Goal: Information Seeking & Learning: Learn about a topic

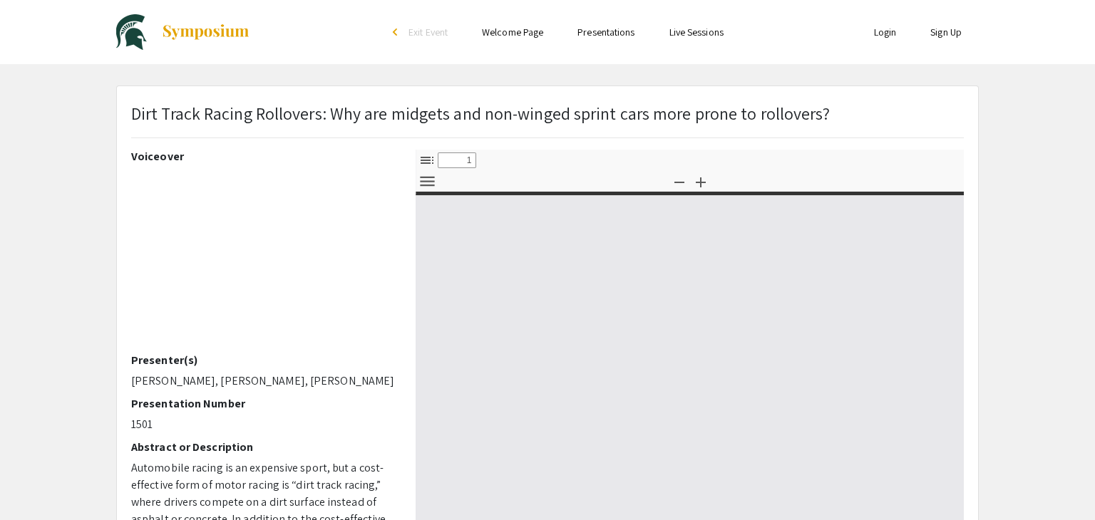
select select "custom"
type input "0"
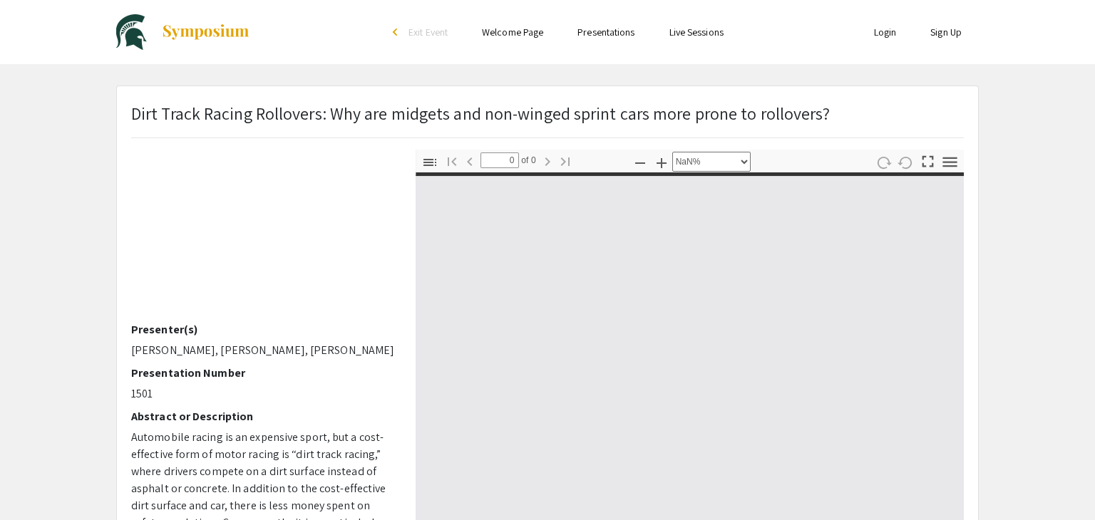
scroll to position [31, 0]
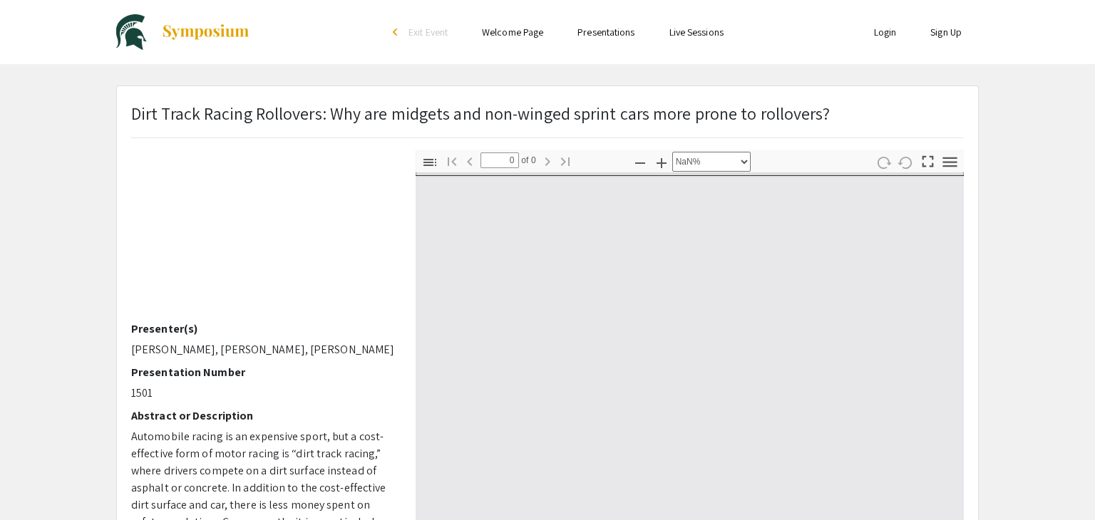
select select "auto"
type input "1"
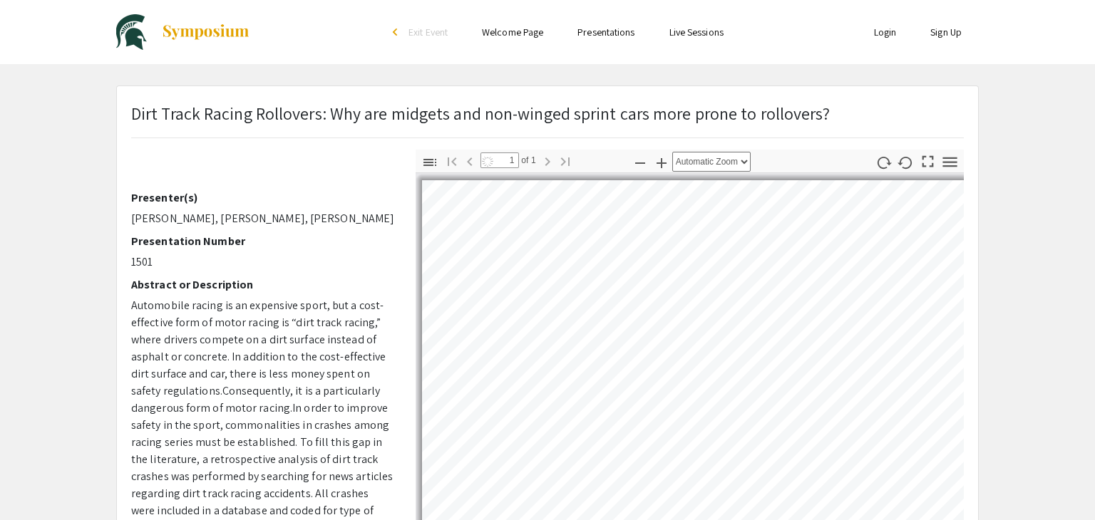
select select "auto"
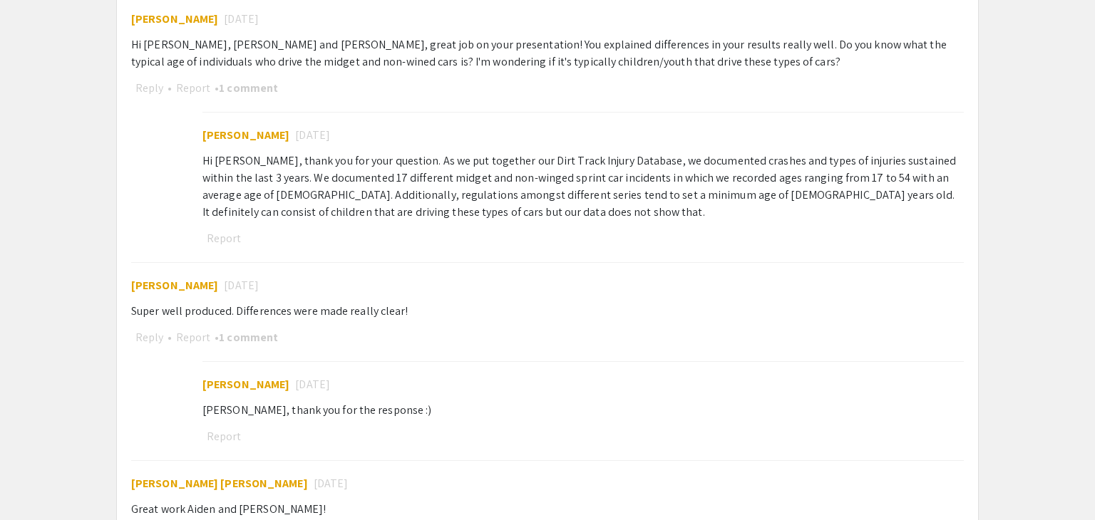
scroll to position [1014, 0]
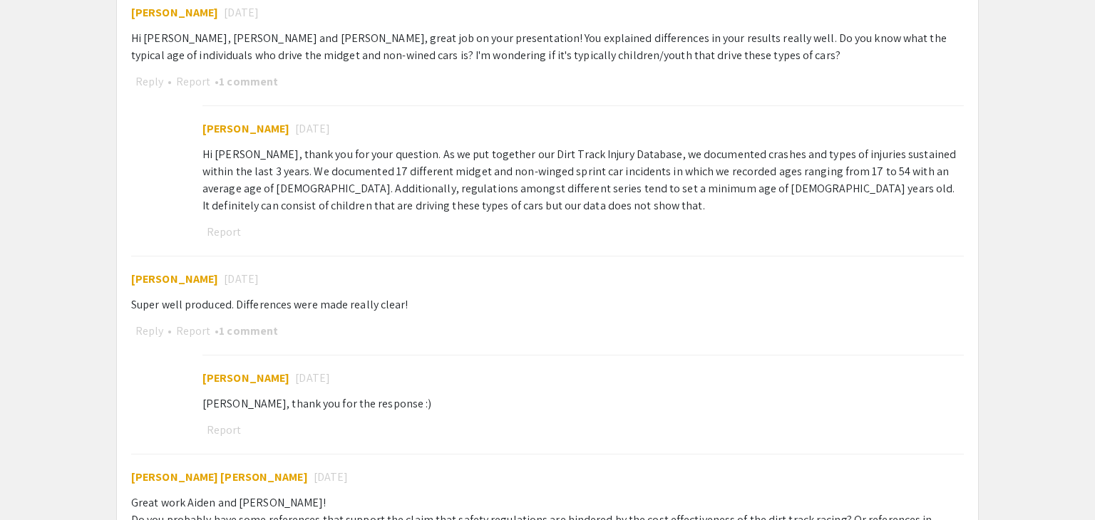
click at [329, 309] on div "Super well produced. Differences were made really clear!" at bounding box center [547, 305] width 833 height 17
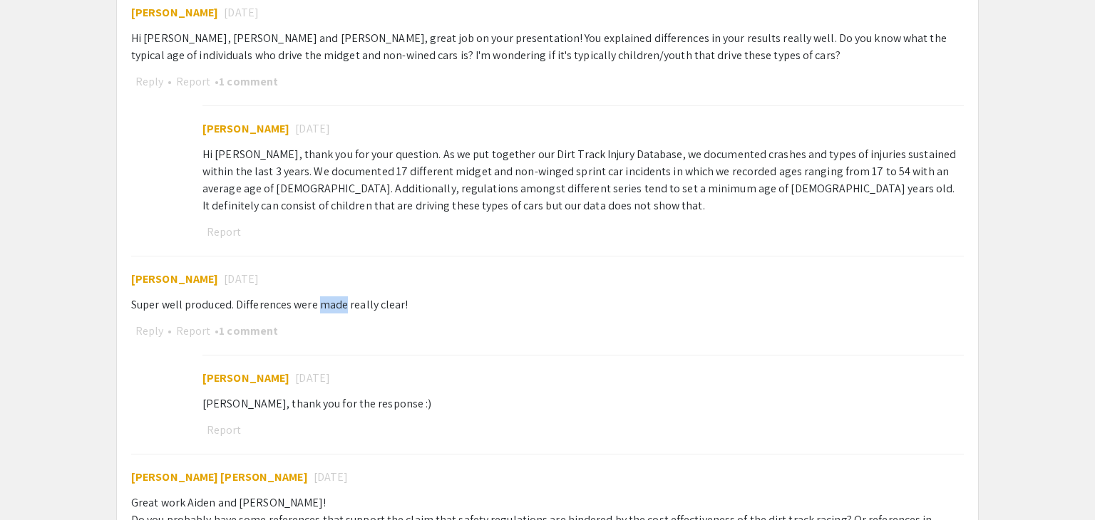
click at [329, 309] on div "Super well produced. Differences were made really clear!" at bounding box center [547, 305] width 833 height 17
click at [180, 279] on span "[PERSON_NAME]" at bounding box center [174, 279] width 87 height 15
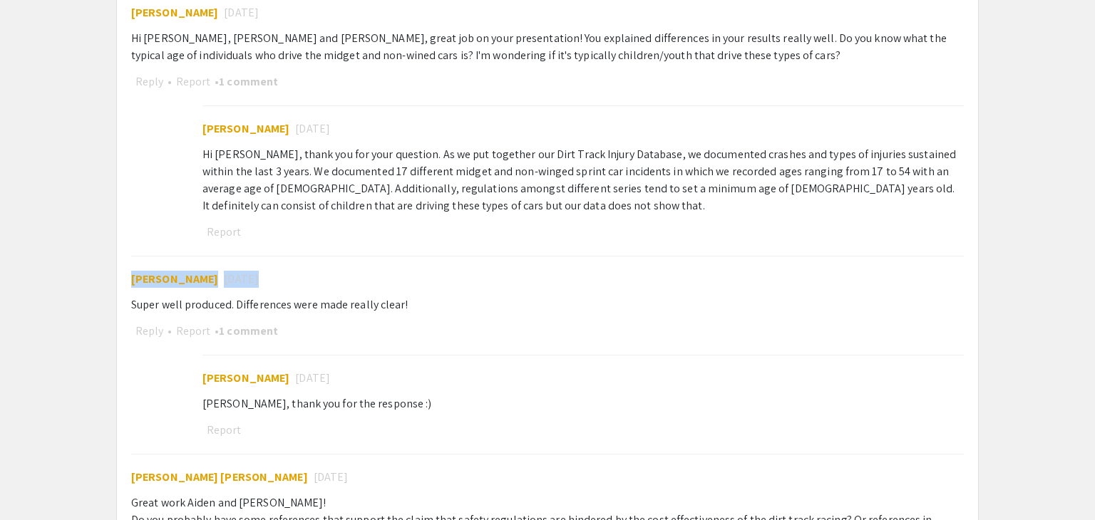
click at [180, 279] on span "[PERSON_NAME]" at bounding box center [174, 279] width 87 height 15
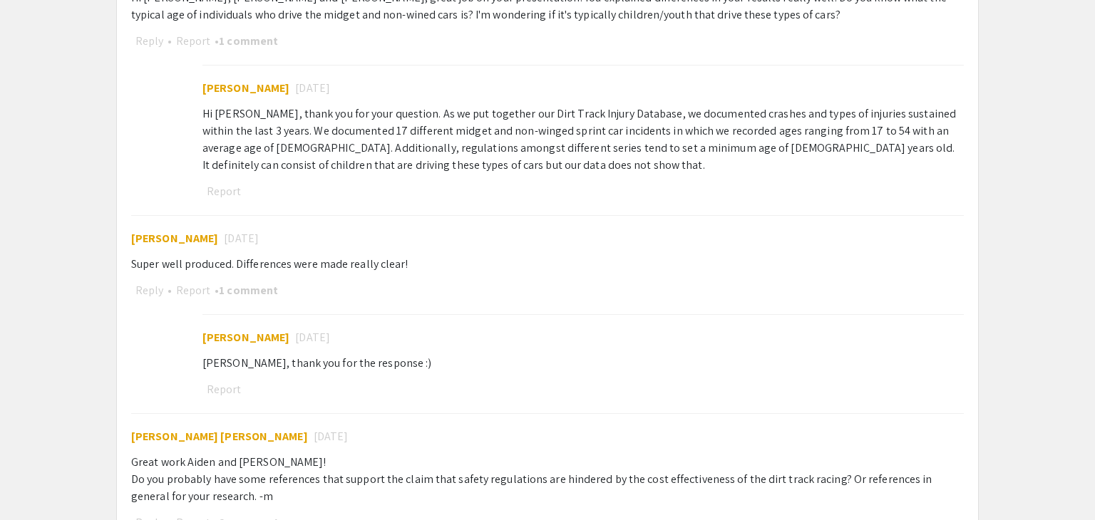
scroll to position [1058, 0]
